Goal: Task Accomplishment & Management: Manage account settings

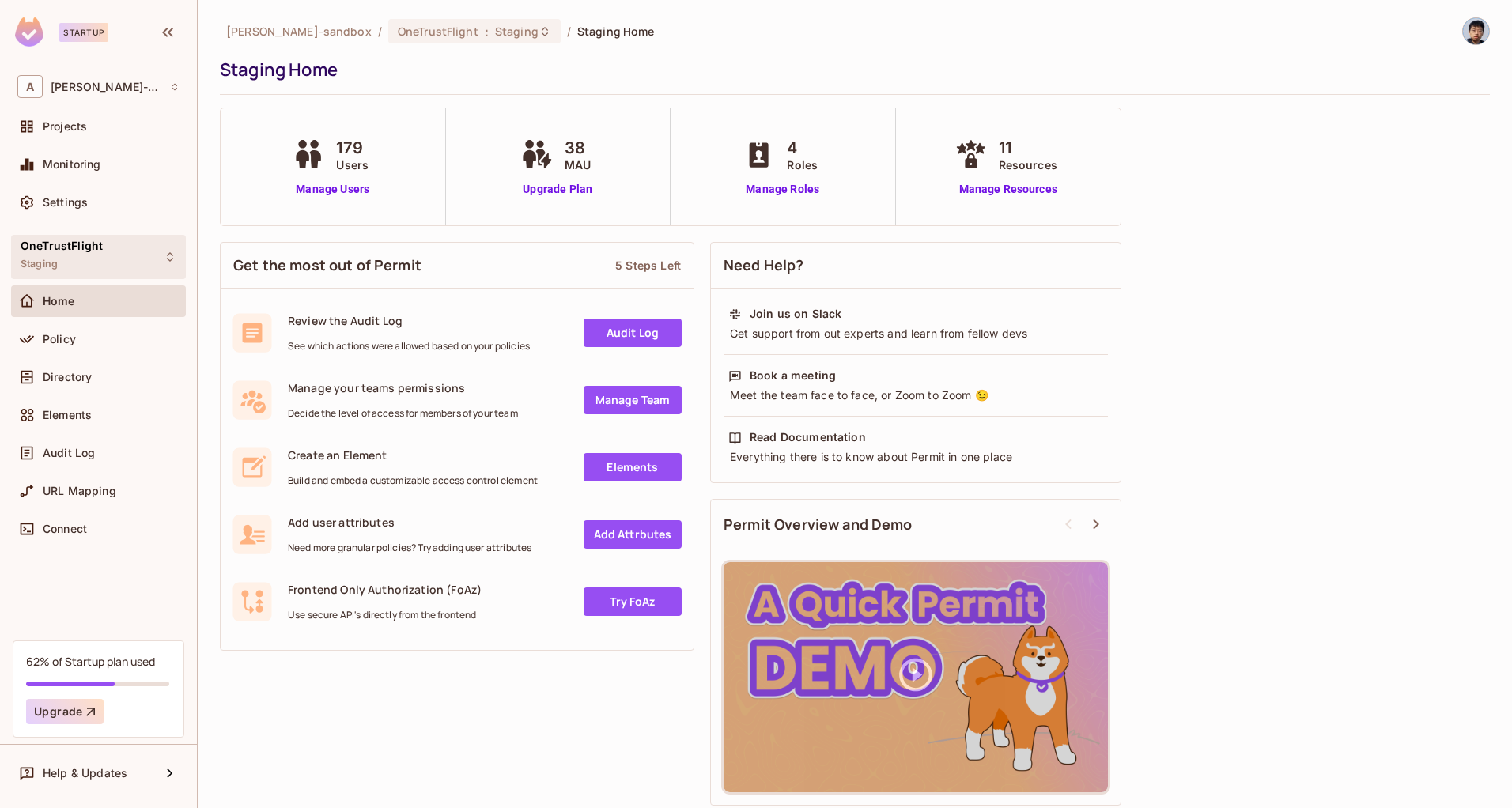
click at [128, 251] on div "OneTrustFlight Staging" at bounding box center [98, 256] width 174 height 44
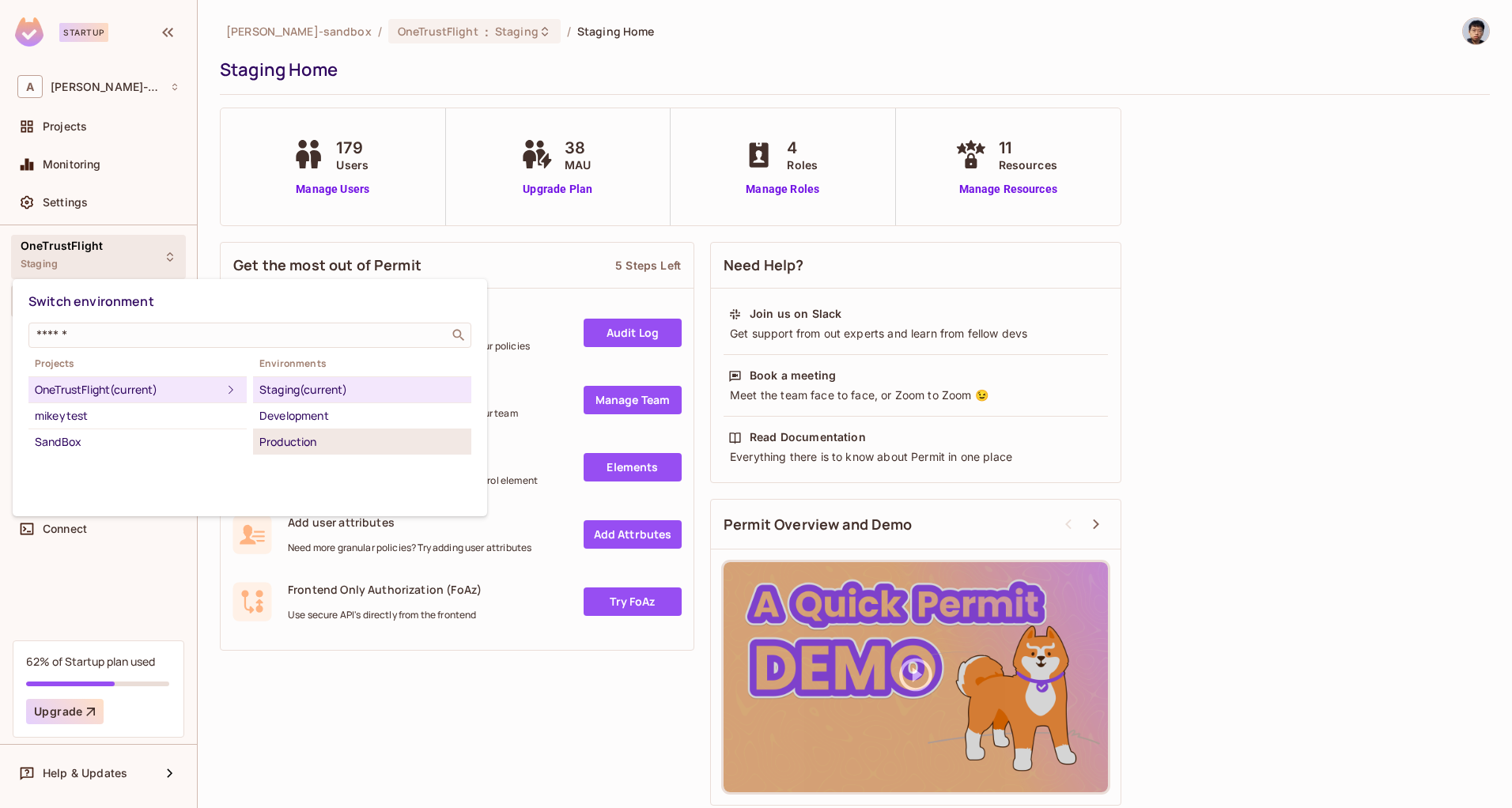
click at [318, 443] on div "Production" at bounding box center [362, 442] width 205 height 19
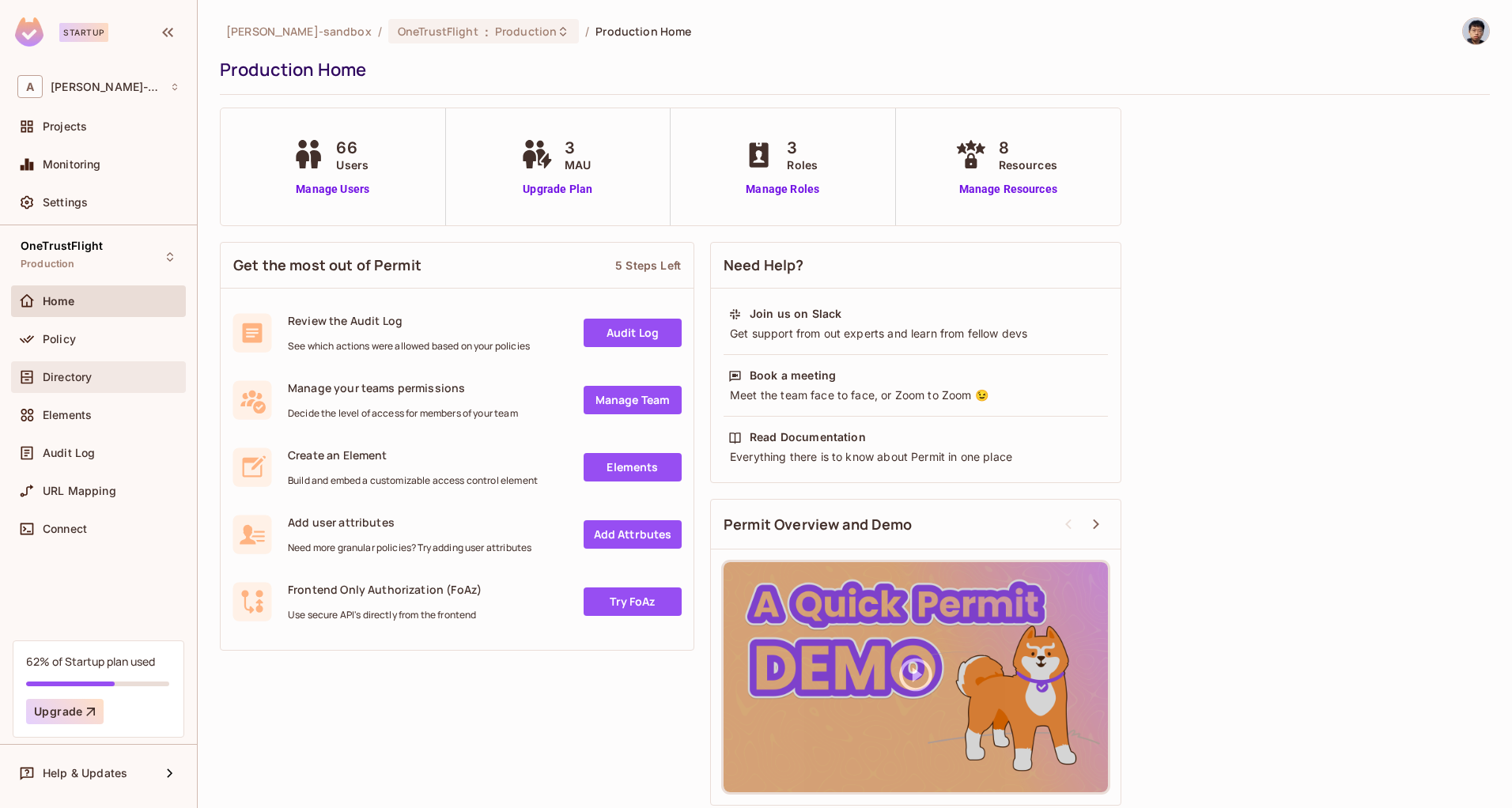
click at [88, 384] on div "Directory" at bounding box center [98, 377] width 162 height 19
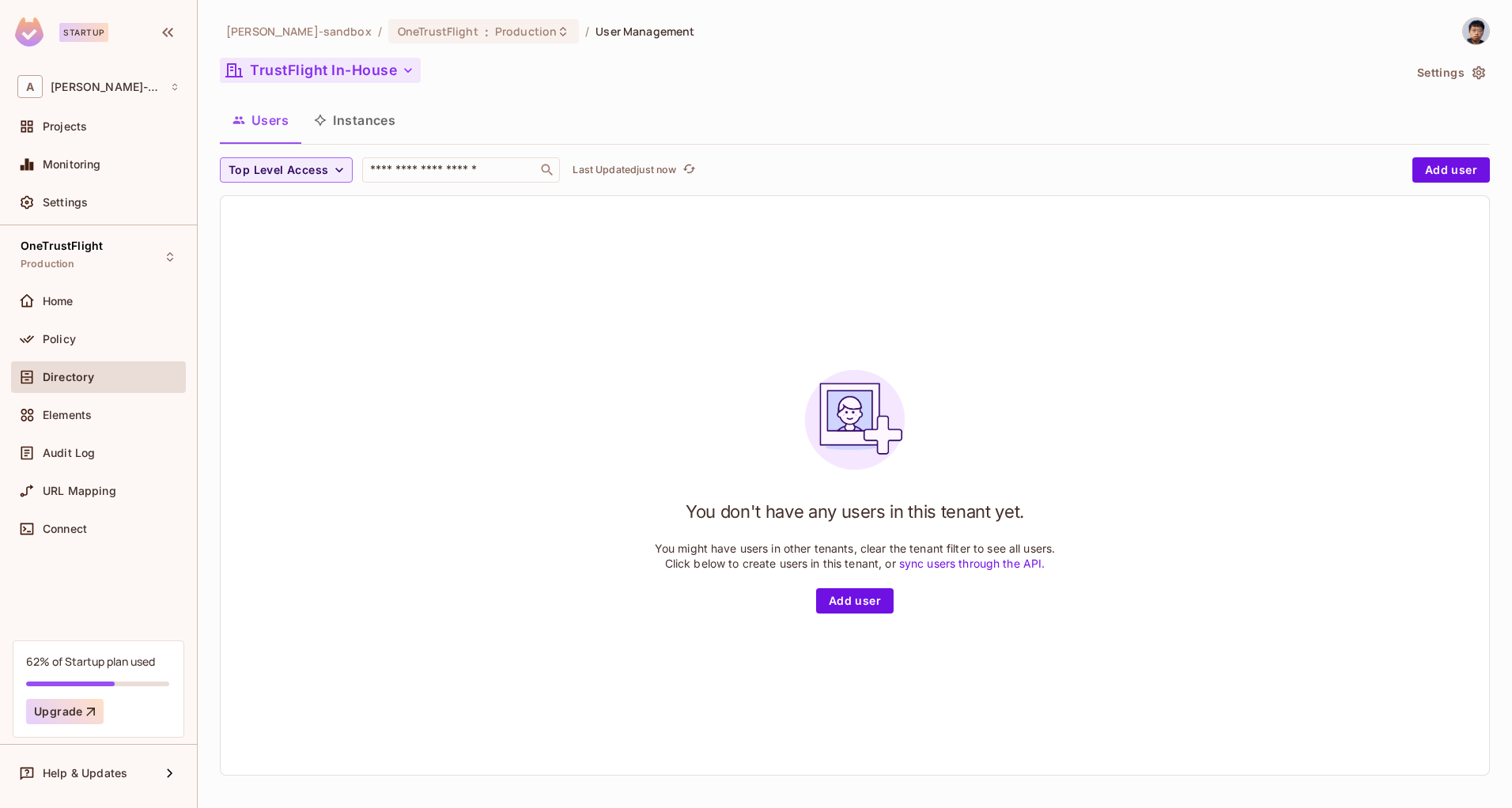
click at [410, 68] on icon "button" at bounding box center [408, 71] width 16 height 16
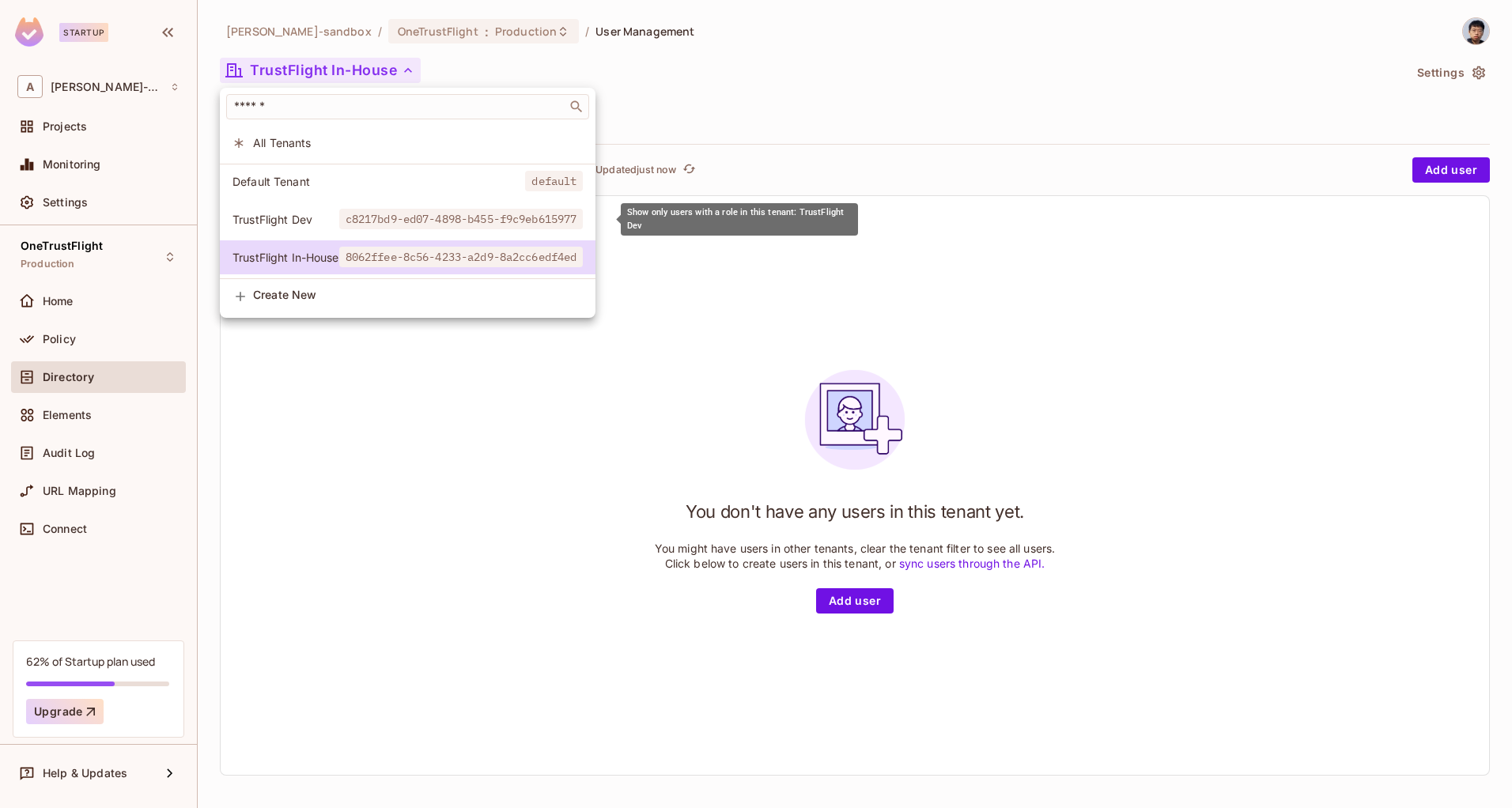
click at [296, 217] on span "TrustFlight Dev" at bounding box center [285, 219] width 107 height 15
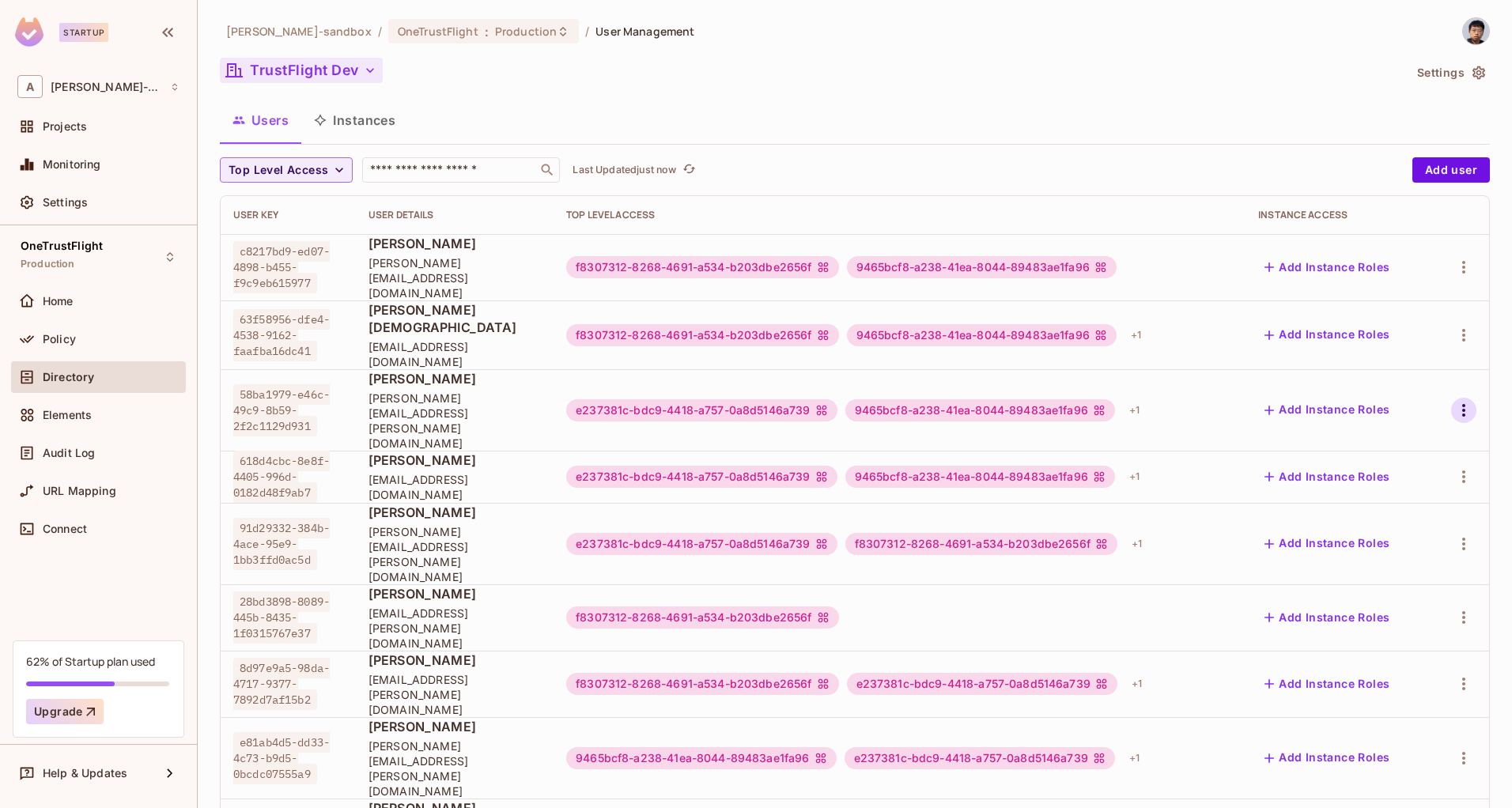
click at [1454, 401] on icon "button" at bounding box center [1464, 411] width 19 height 19
click at [1389, 403] on li "Edit" at bounding box center [1383, 401] width 140 height 35
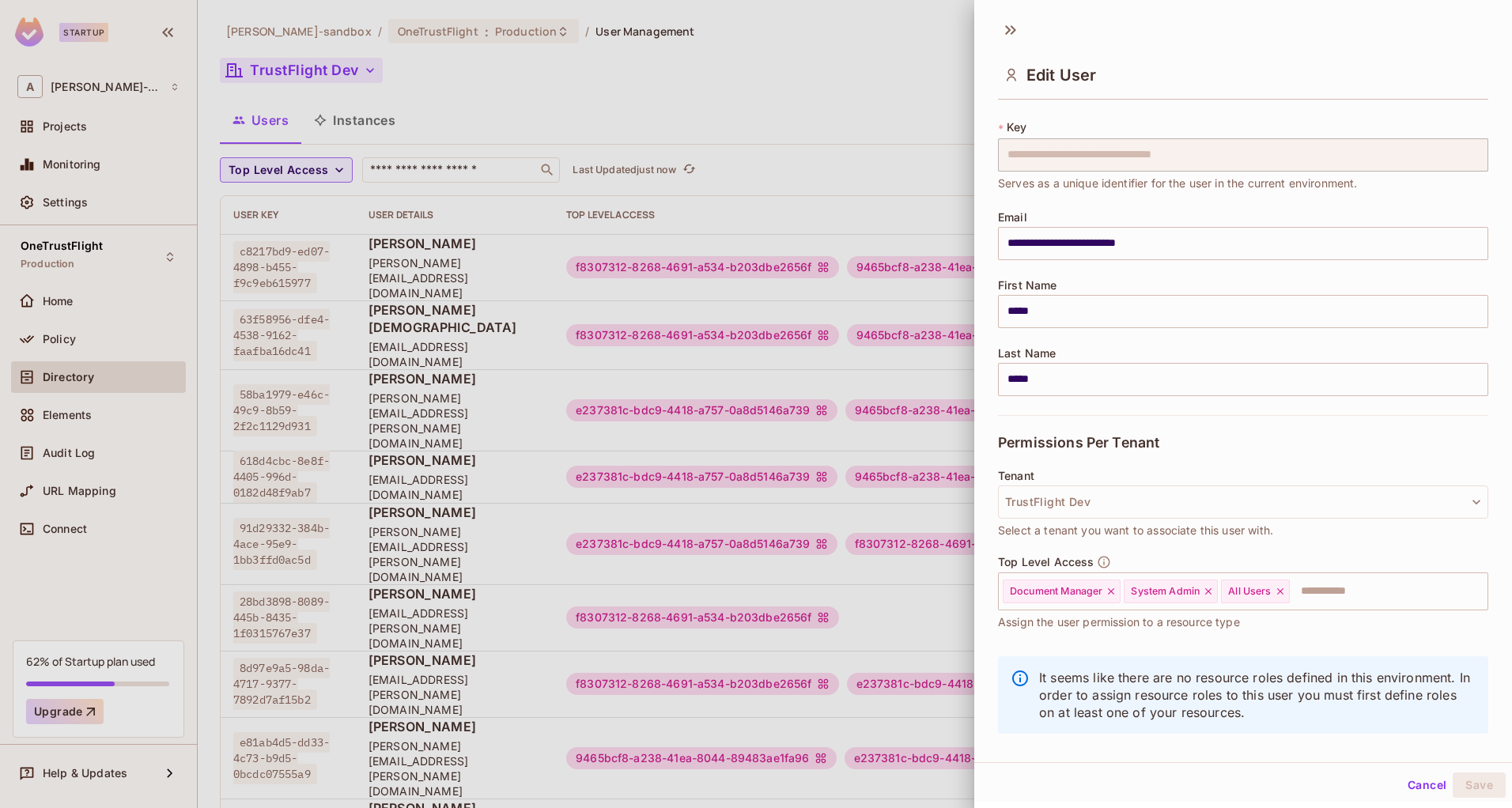
scroll to position [47, 0]
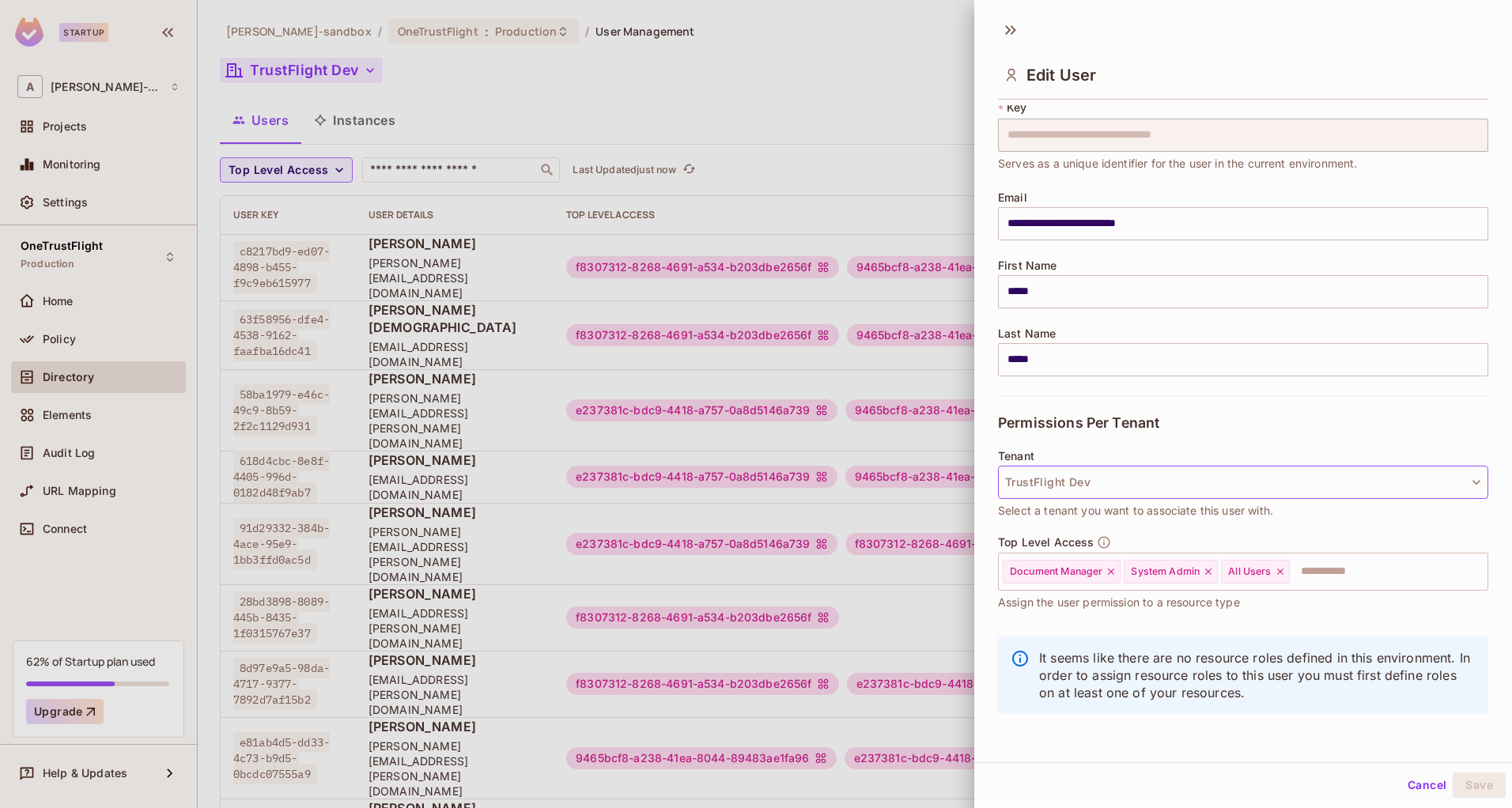
click at [1184, 482] on button "TrustFlight Dev" at bounding box center [1242, 482] width 490 height 33
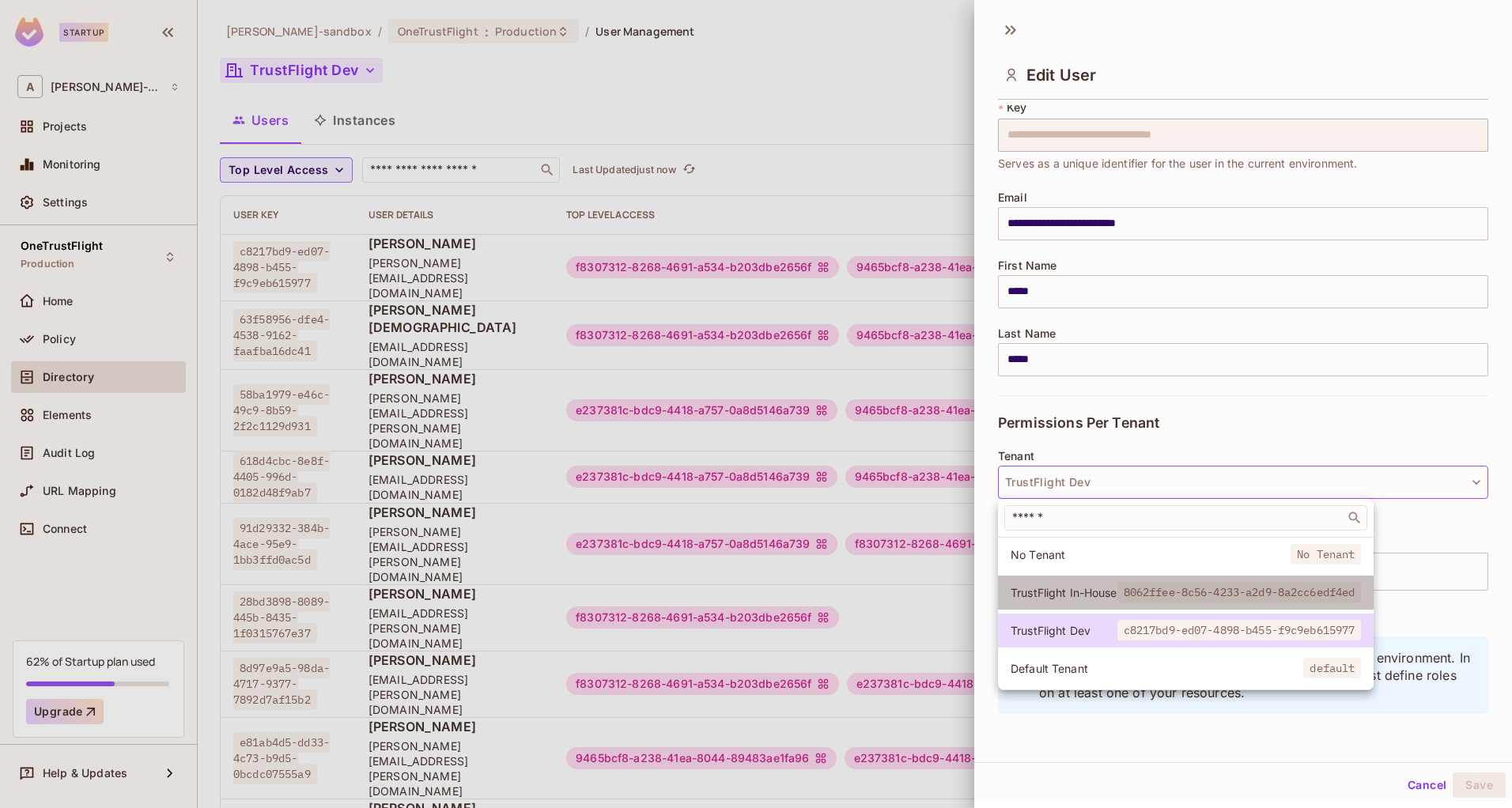
click at [1097, 594] on span "TrustFlight In-House" at bounding box center [1063, 592] width 107 height 15
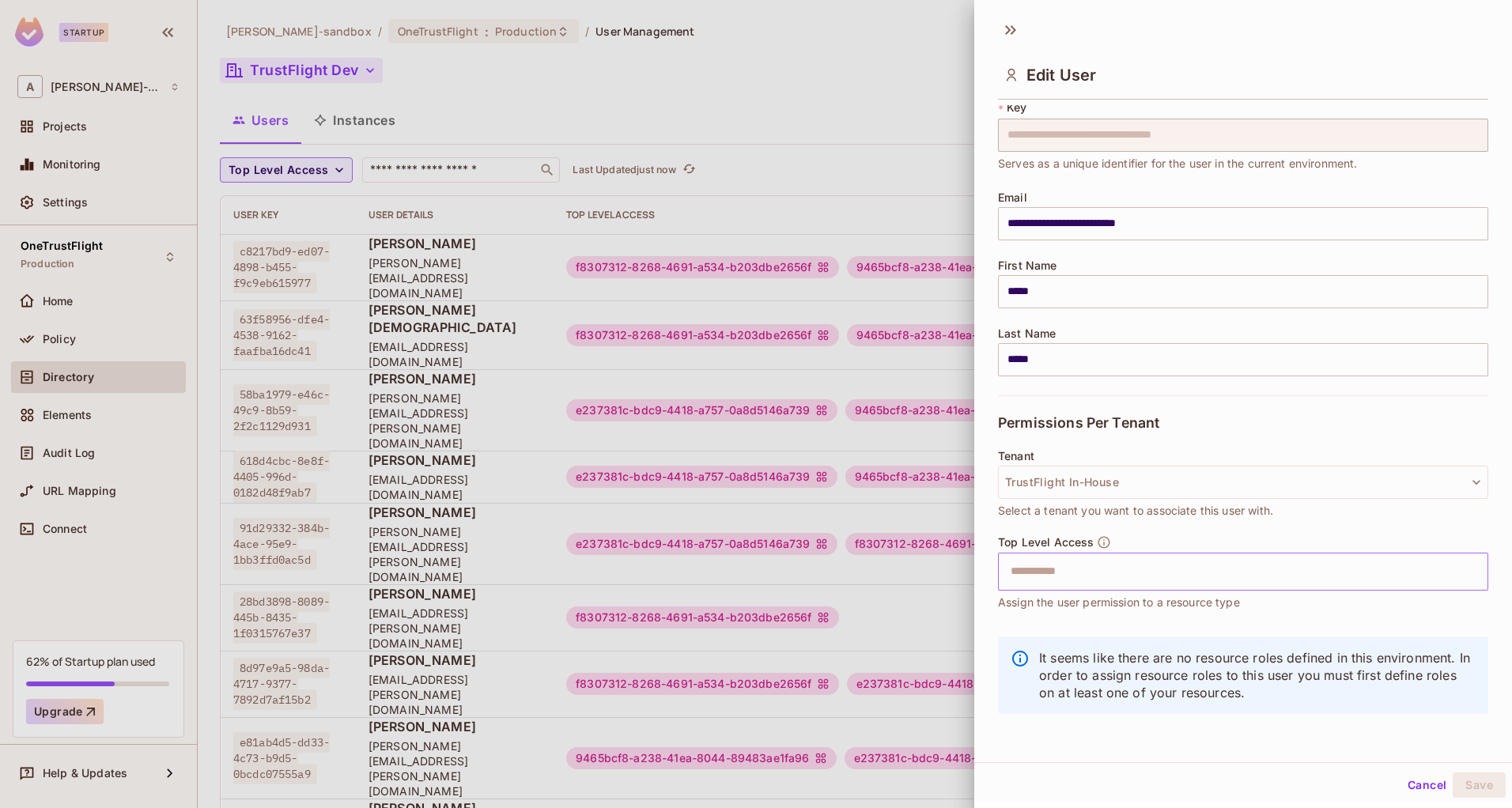
click at [1111, 561] on input "text" at bounding box center [1228, 572] width 456 height 32
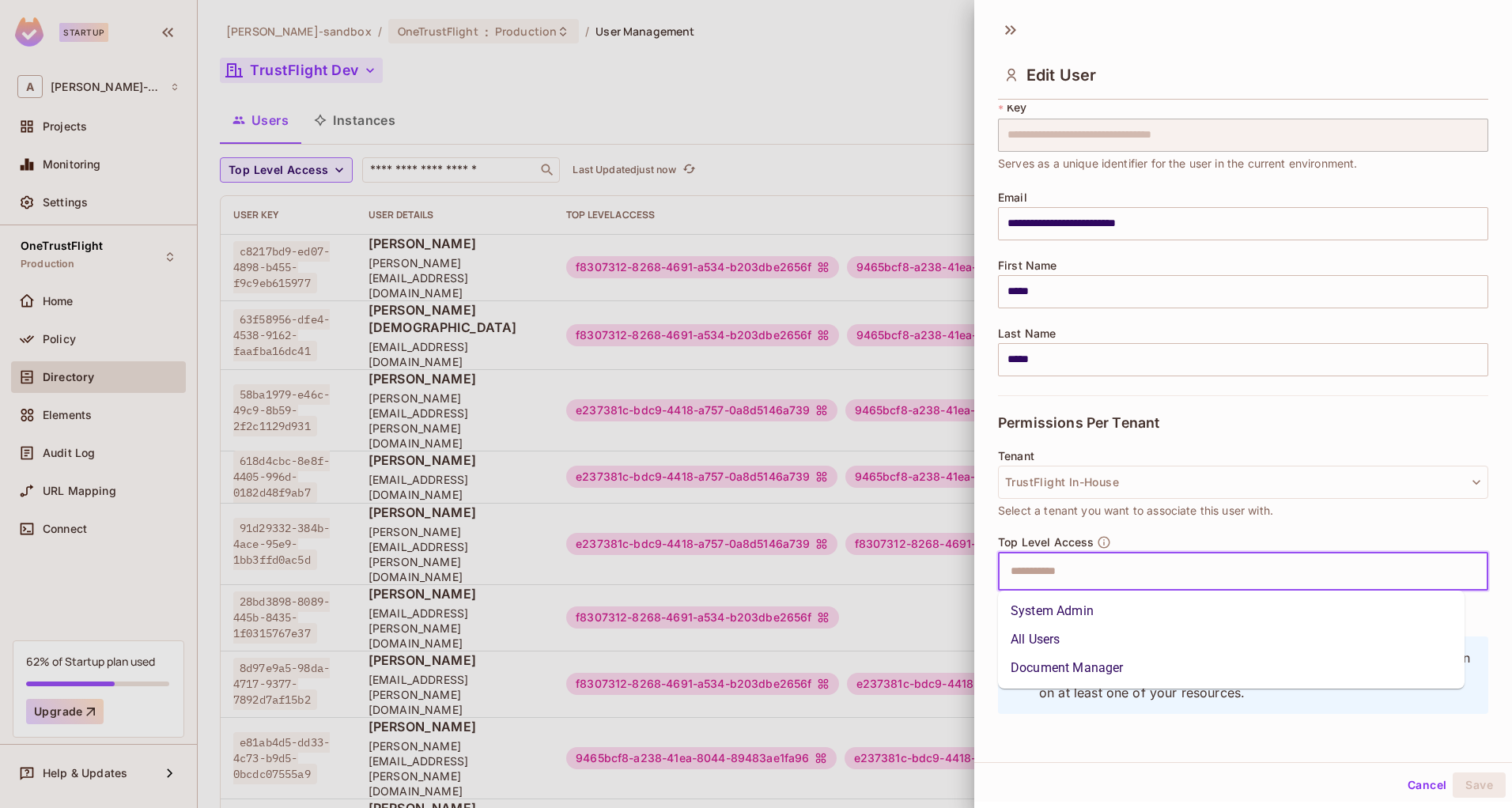
click at [1181, 572] on input "text" at bounding box center [1228, 572] width 456 height 32
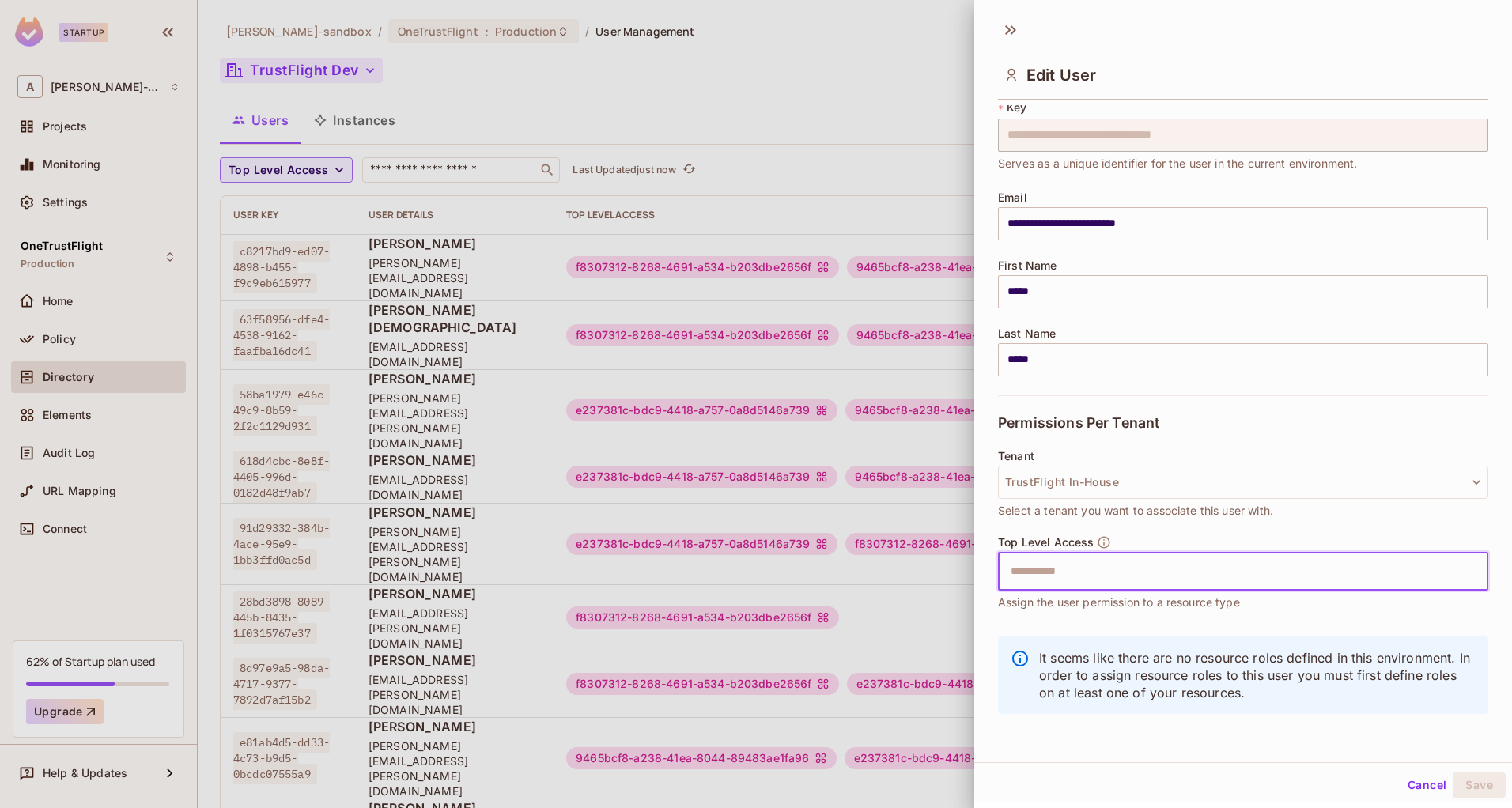
click at [1072, 574] on input "text" at bounding box center [1228, 572] width 456 height 32
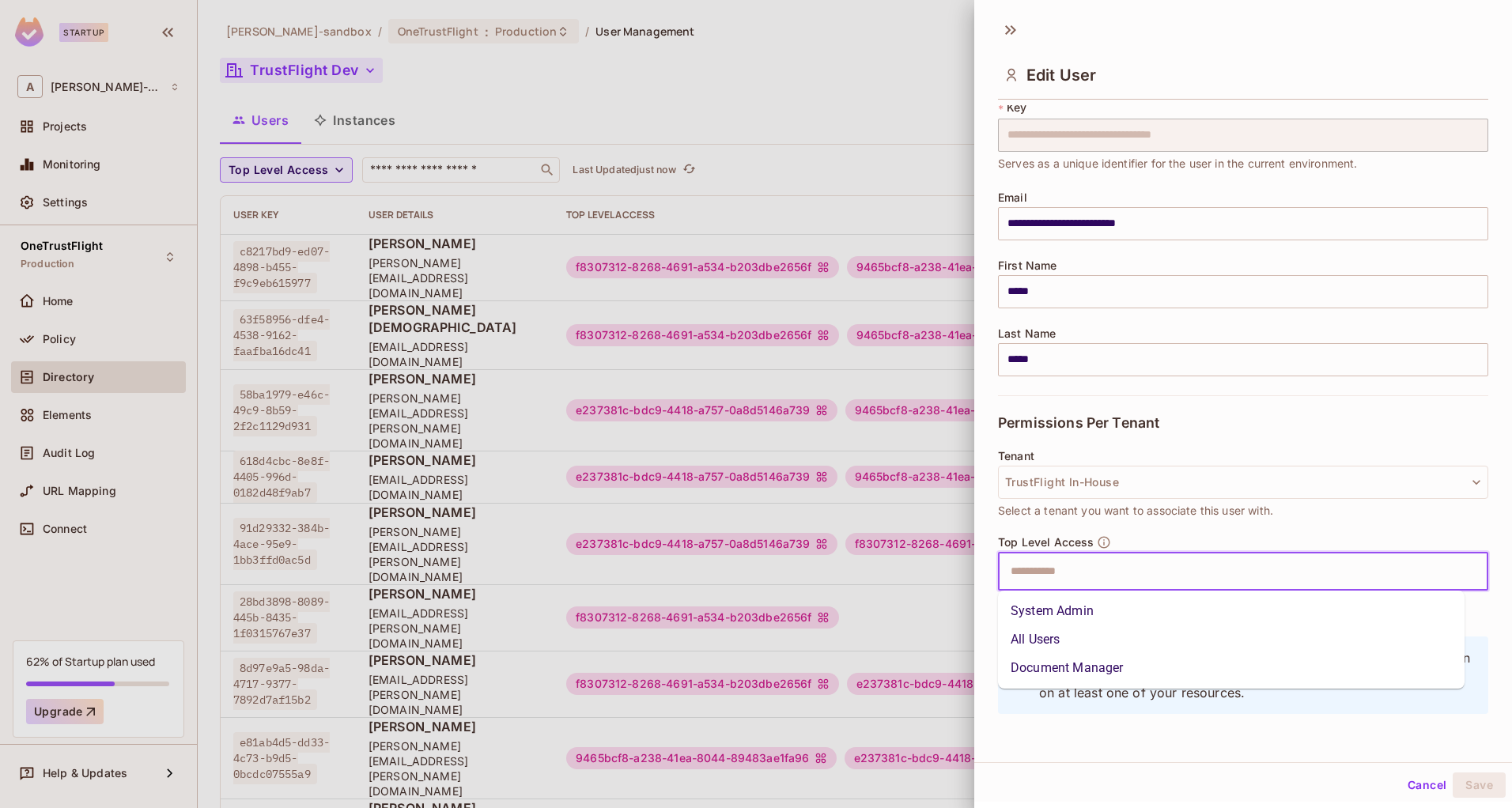
click at [1061, 611] on li "System Admin" at bounding box center [1231, 611] width 466 height 29
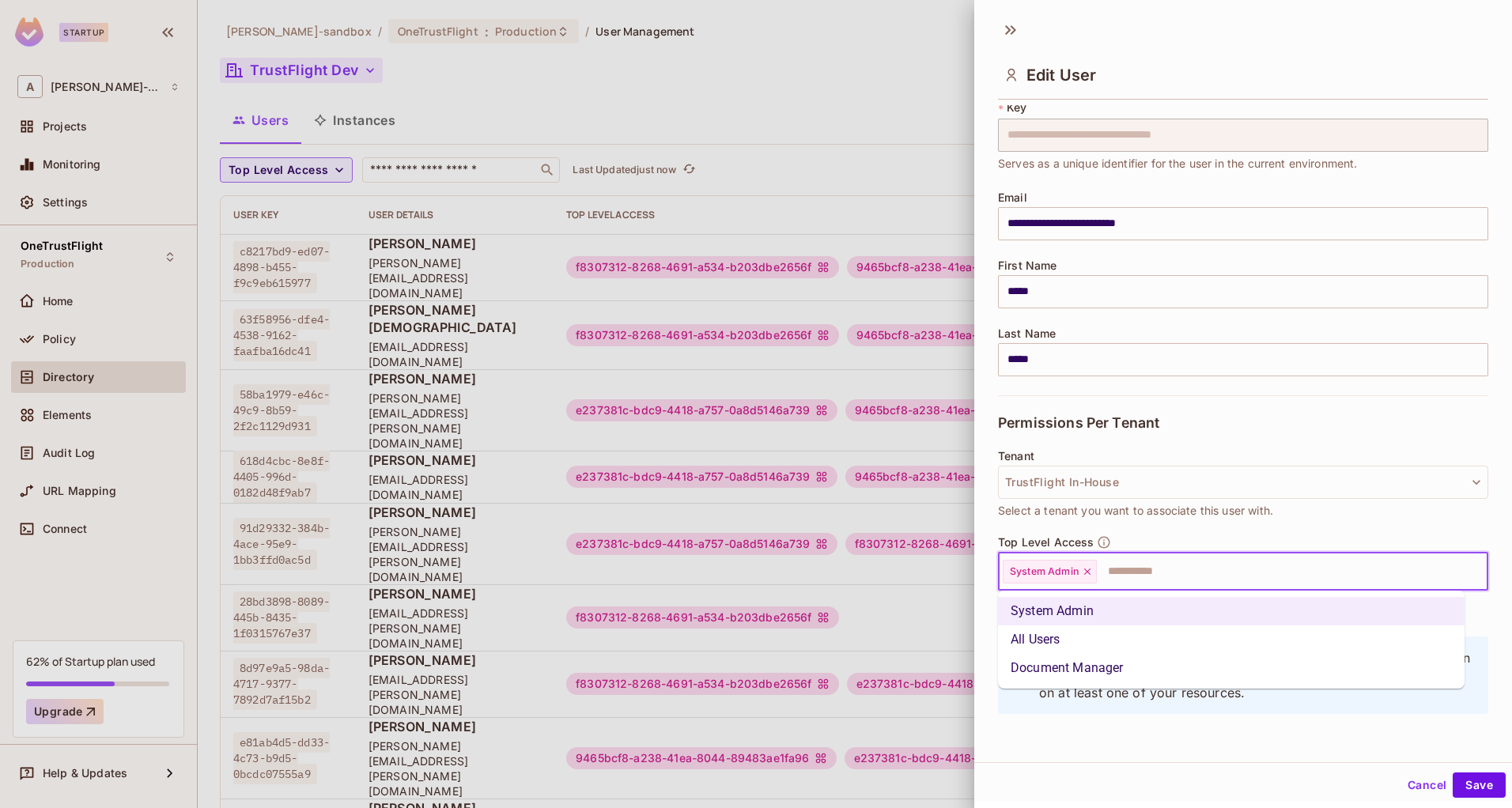
click at [1195, 572] on input "text" at bounding box center [1277, 572] width 359 height 32
click at [1090, 658] on li "Document Manager" at bounding box center [1231, 668] width 466 height 29
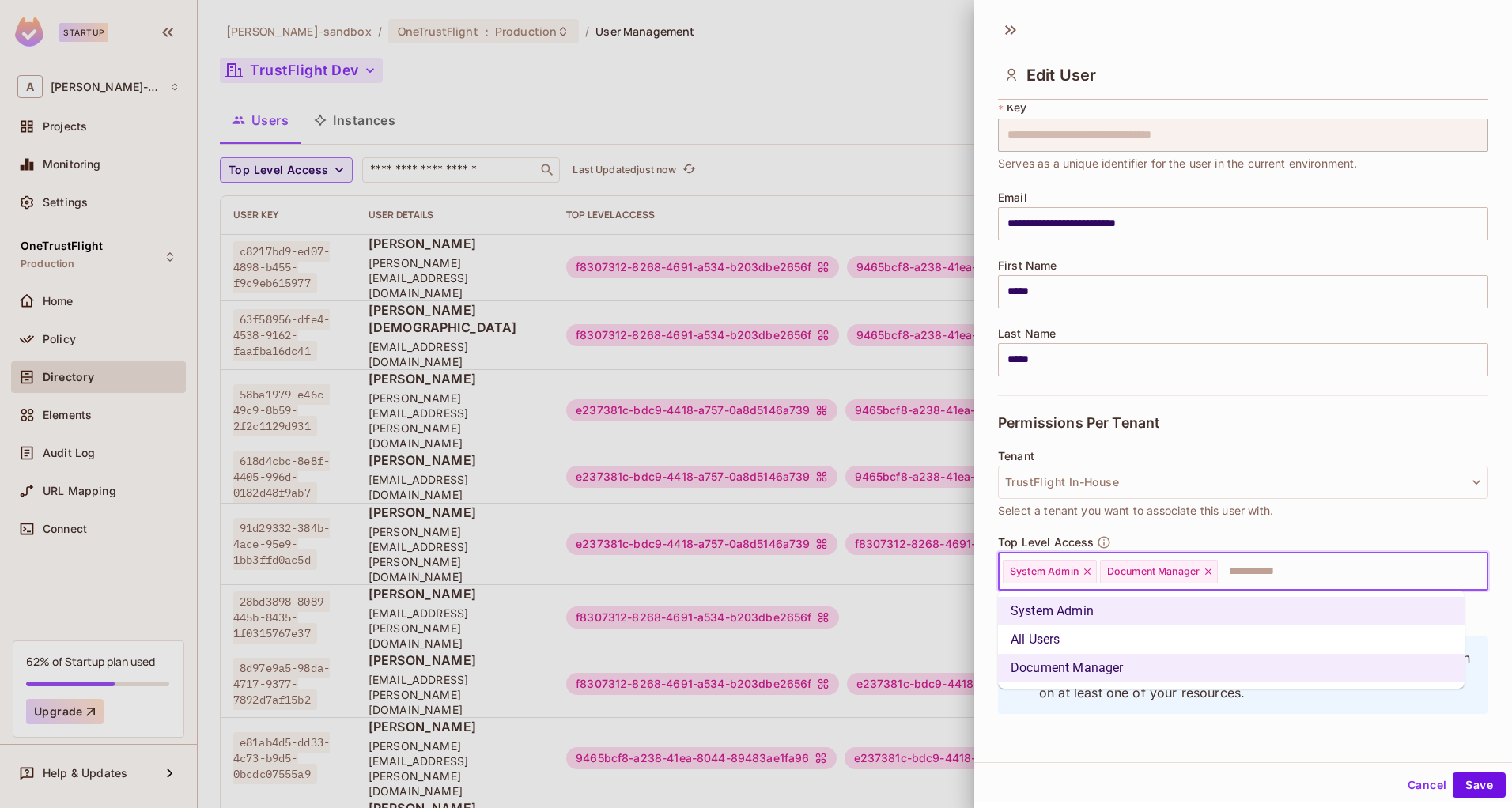
drag, startPoint x: 1254, startPoint y: 574, endPoint x: 1247, endPoint y: 583, distance: 11.4
click at [1254, 575] on input "text" at bounding box center [1338, 572] width 238 height 32
drag, startPoint x: 1166, startPoint y: 637, endPoint x: 1183, endPoint y: 637, distance: 17.0
click at [1166, 637] on li "All Users" at bounding box center [1231, 640] width 466 height 29
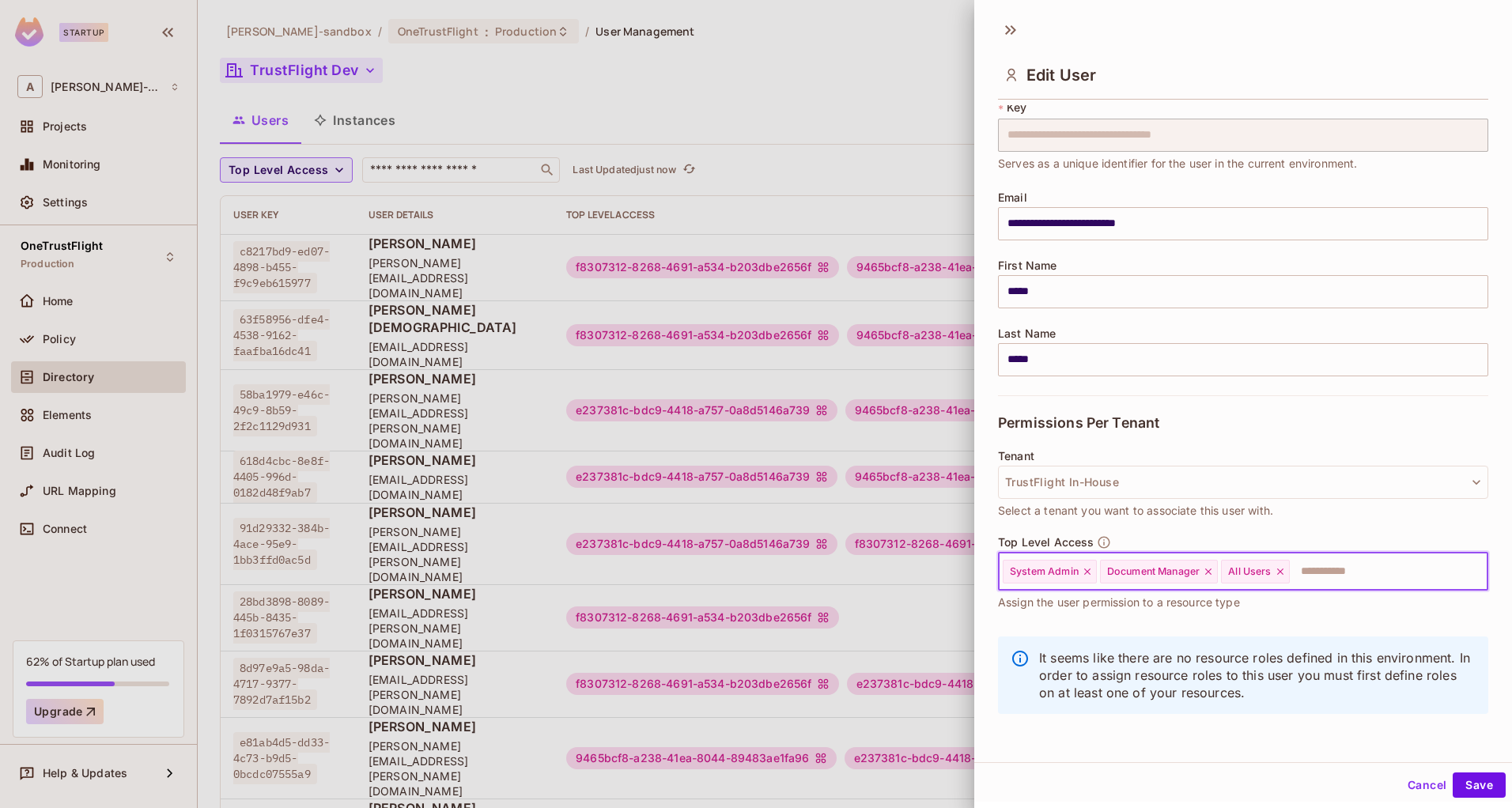
scroll to position [2, 0]
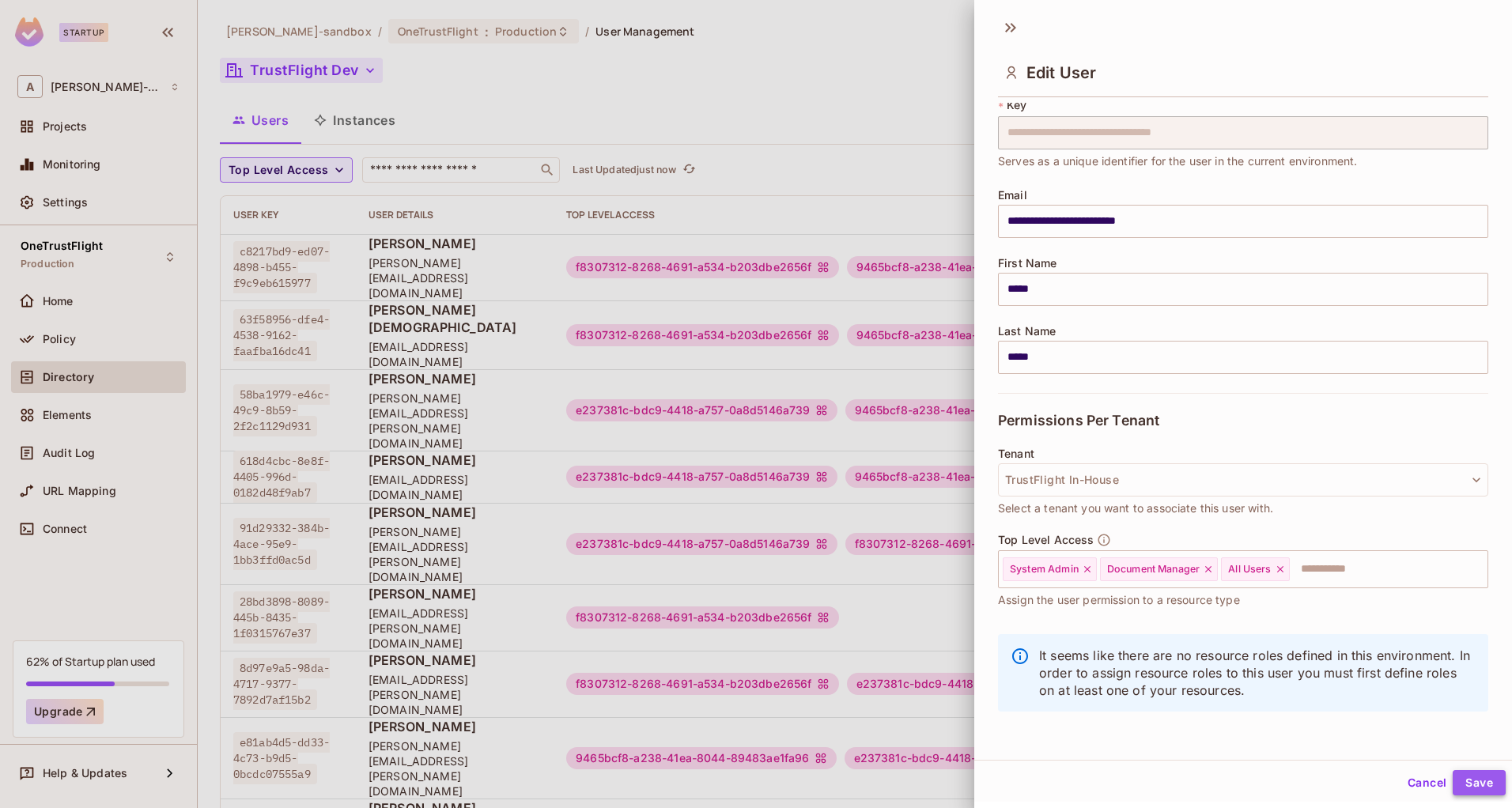
click at [1468, 786] on button "Save" at bounding box center [1479, 783] width 53 height 25
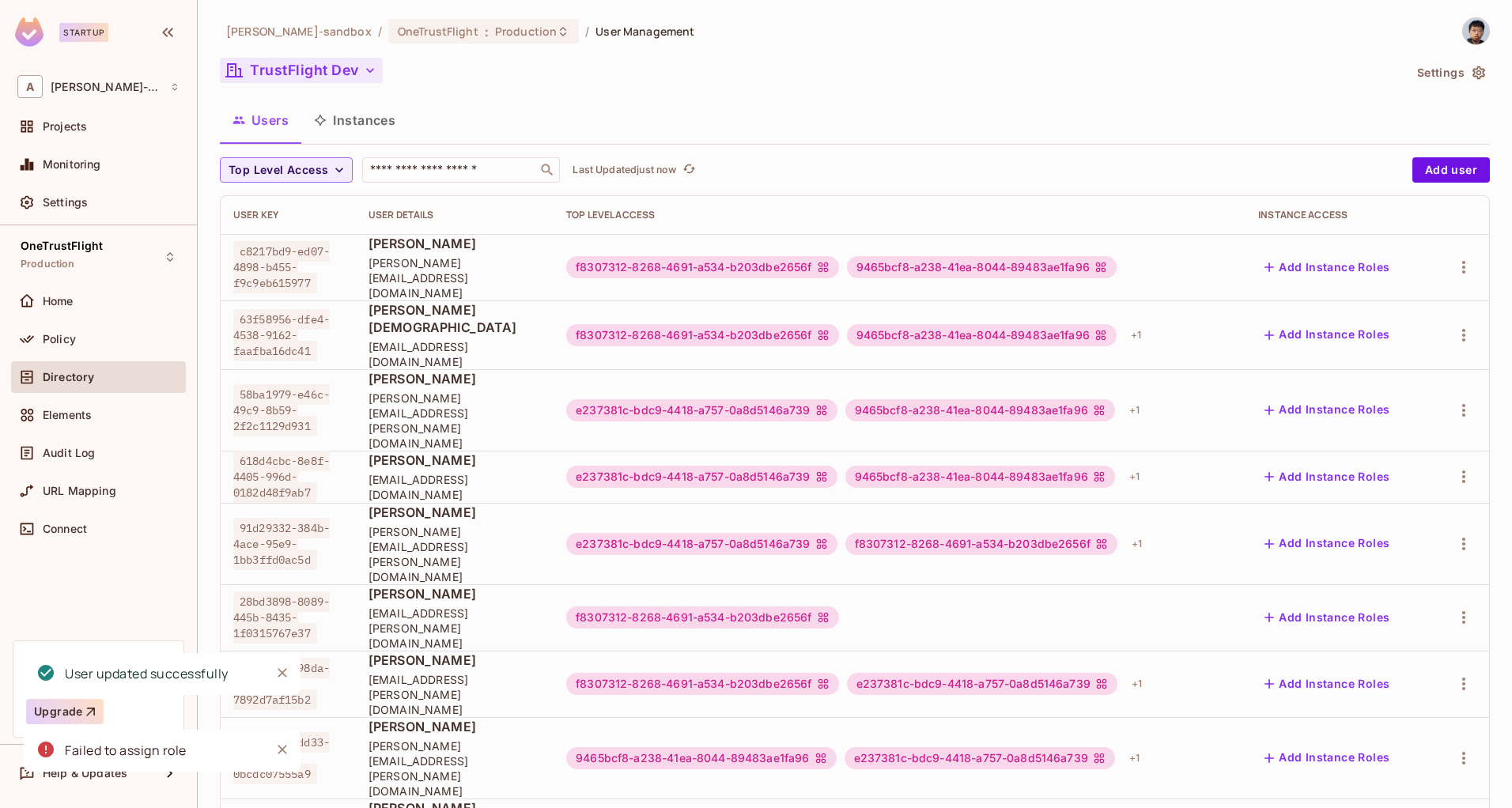
click at [343, 77] on button "TrustFlight Dev" at bounding box center [300, 71] width 163 height 25
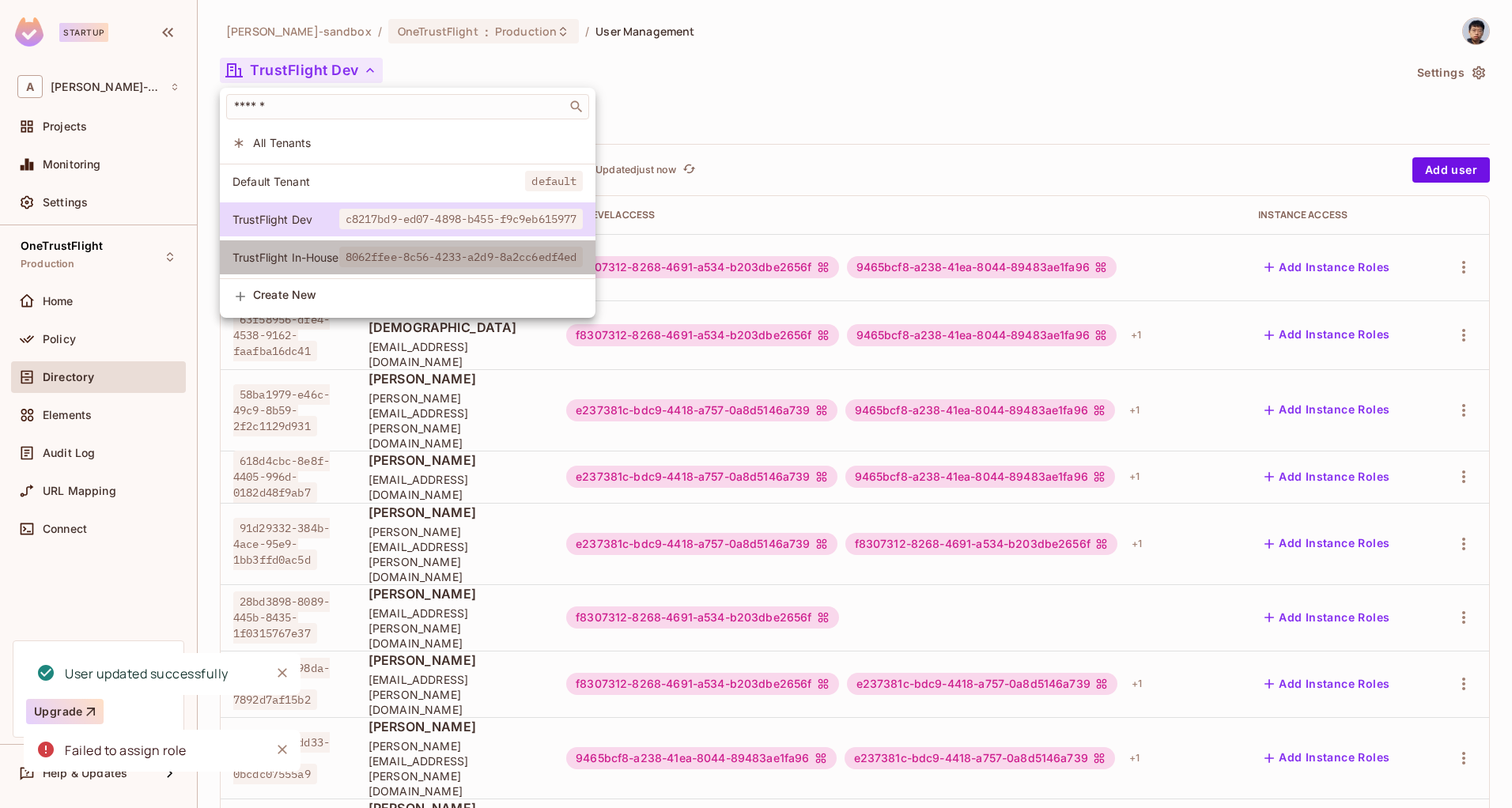
click at [372, 243] on li "TrustFlight In-House 8062ffee-8c56-4233-a2d9-8a2cc6edf4ed" at bounding box center [408, 257] width 376 height 34
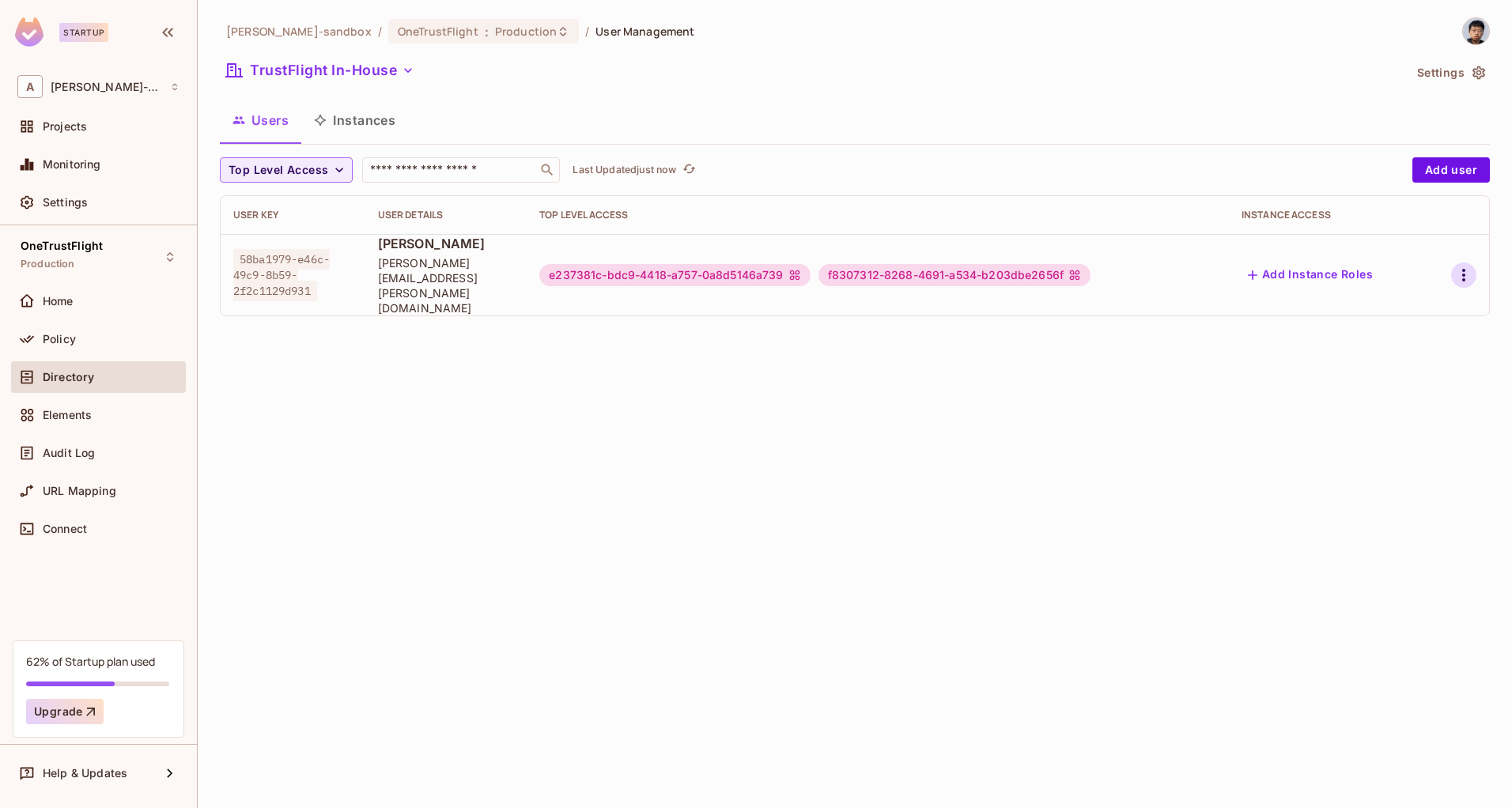
click at [1460, 266] on icon "button" at bounding box center [1464, 275] width 19 height 19
click at [1398, 291] on li "Edit" at bounding box center [1395, 297] width 140 height 35
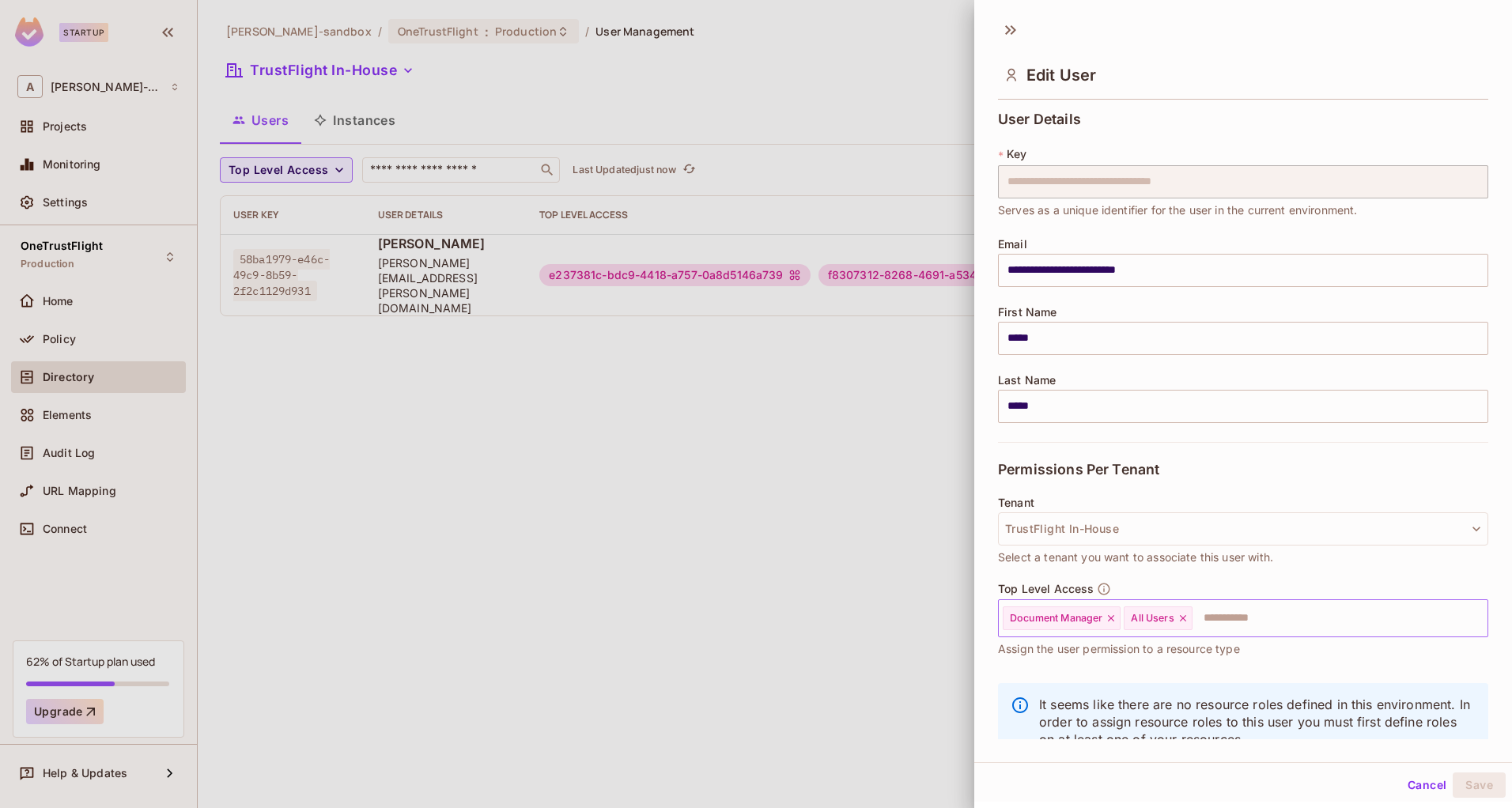
click at [1266, 616] on input "text" at bounding box center [1326, 618] width 263 height 32
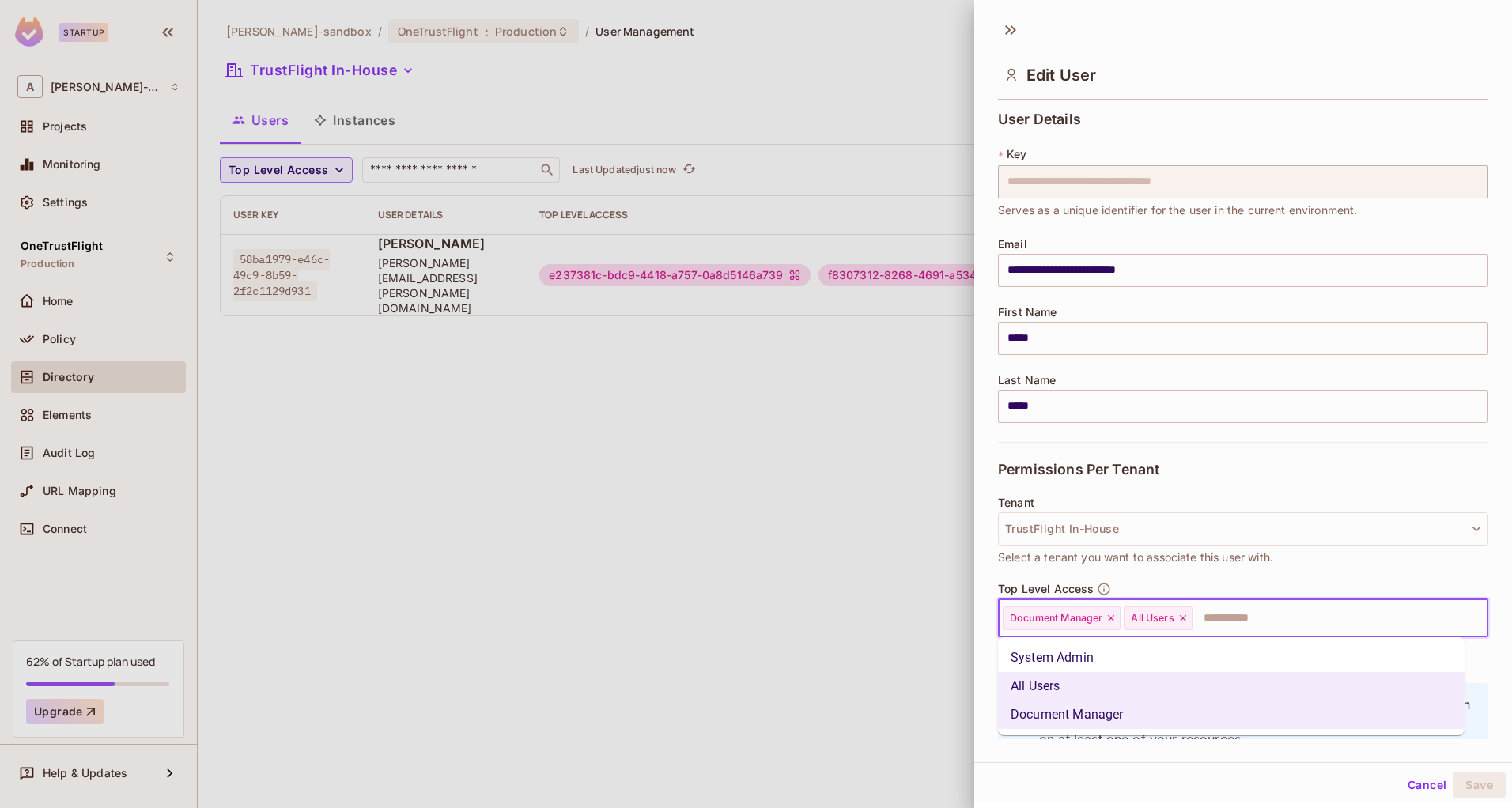
click at [1179, 653] on li "System Admin" at bounding box center [1231, 658] width 466 height 29
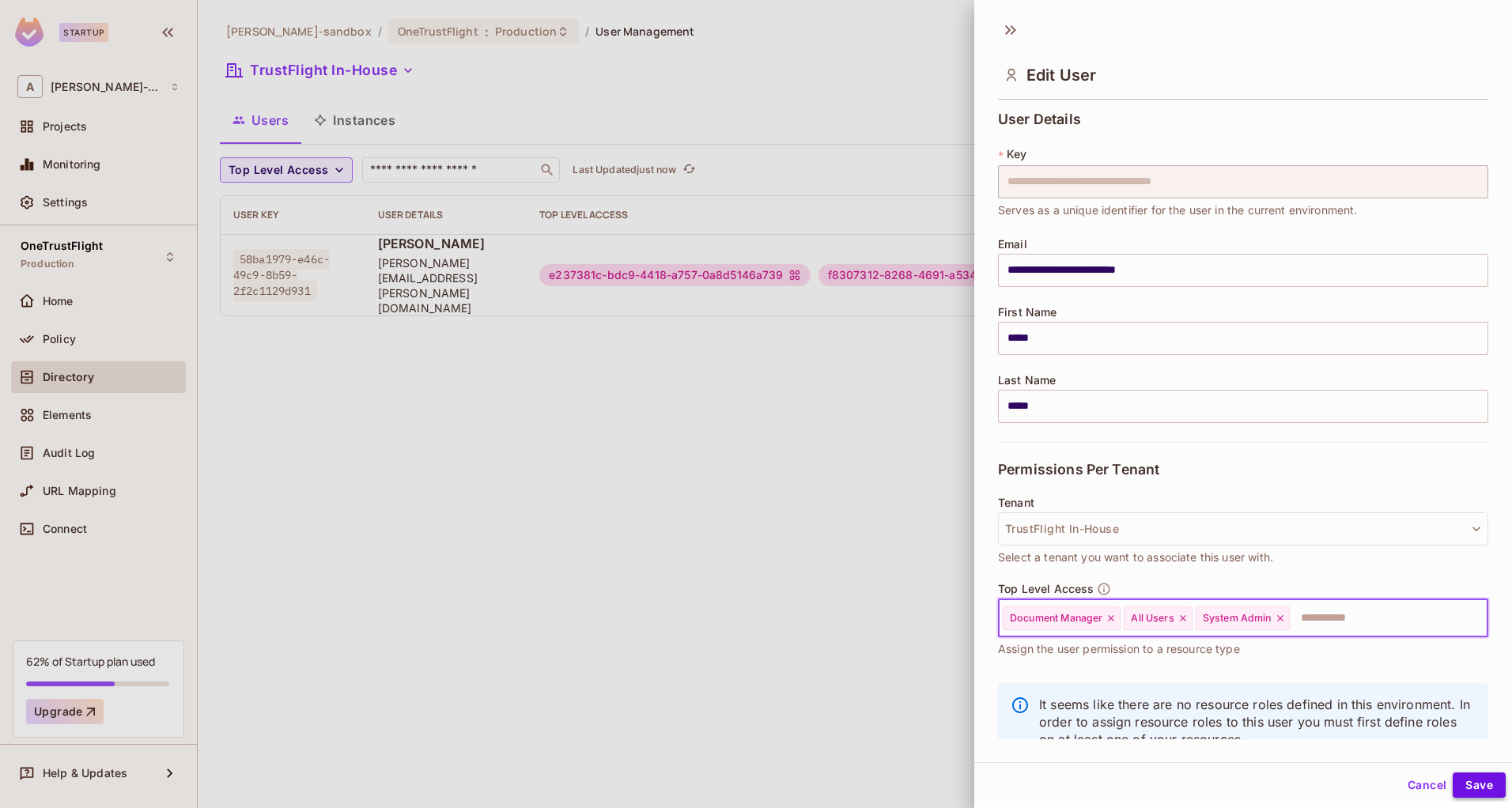
click at [1464, 788] on button "Save" at bounding box center [1479, 785] width 53 height 25
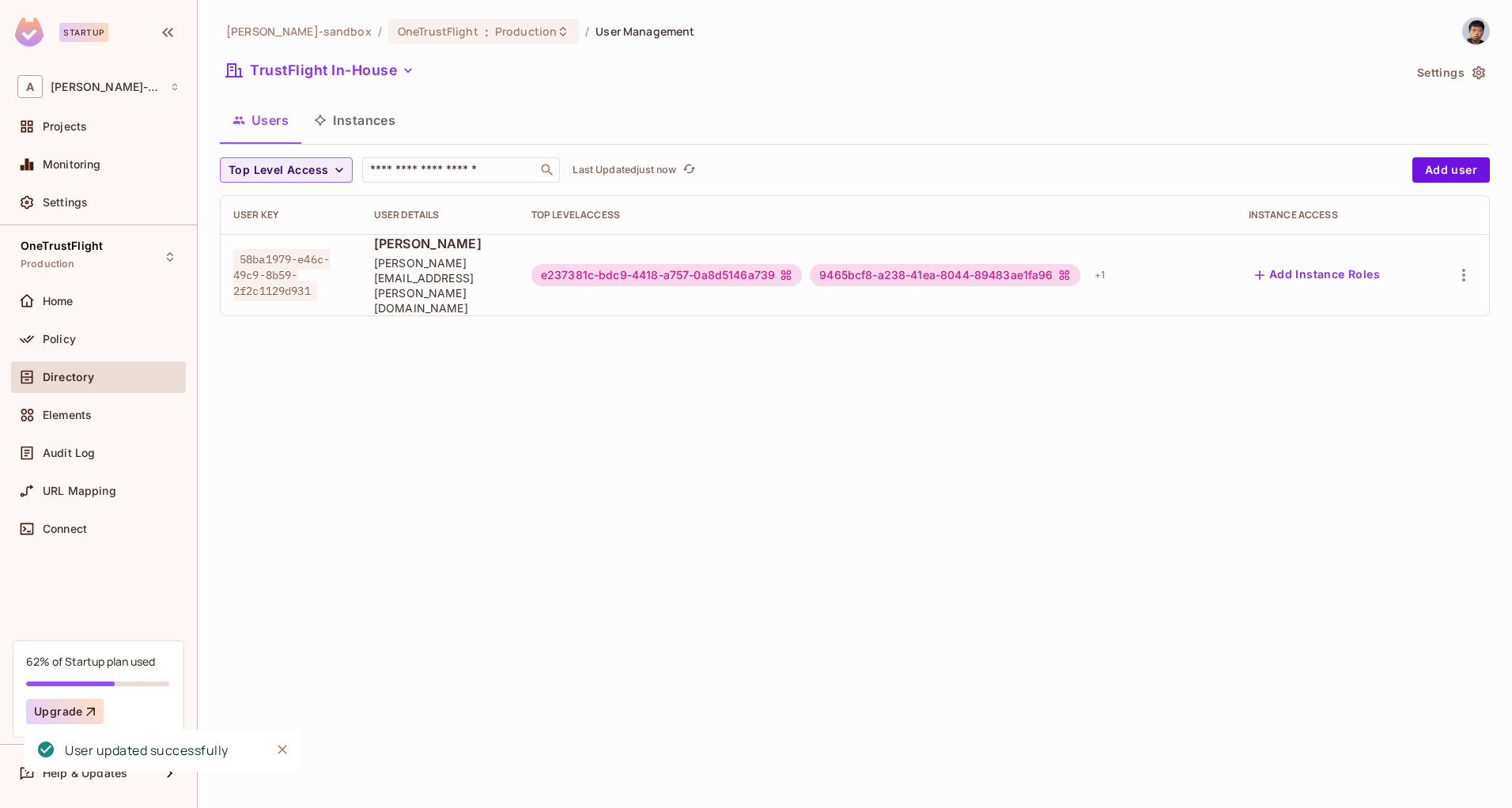
click at [274, 746] on button "Close" at bounding box center [282, 749] width 24 height 24
click at [288, 758] on div "Startup A alex-trustflight-sandbox Projects Monitoring Settings OneTrustFlight …" at bounding box center [756, 404] width 1512 height 808
